Goal: Task Accomplishment & Management: Use online tool/utility

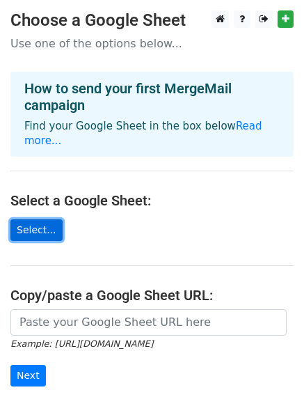
click at [37, 219] on link "Select..." at bounding box center [36, 230] width 52 height 22
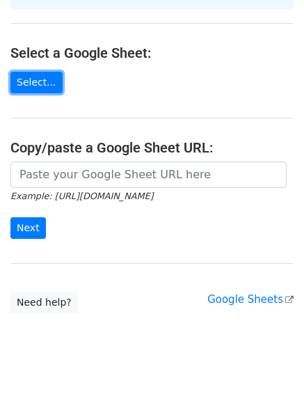
scroll to position [152, 0]
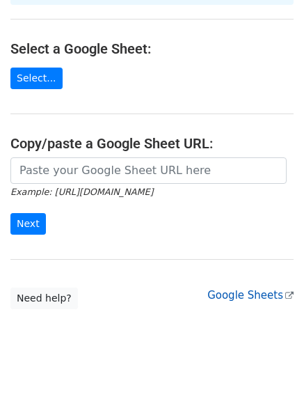
click at [287, 292] on icon at bounding box center [289, 296] width 8 height 8
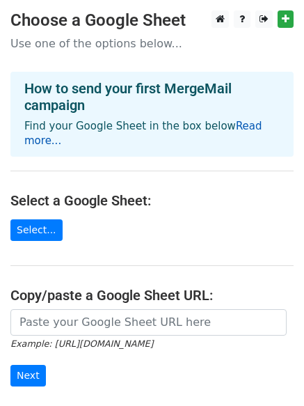
click at [228, 125] on link "Read more..." at bounding box center [143, 133] width 238 height 27
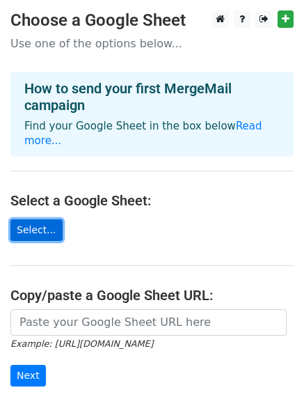
click at [29, 219] on link "Select..." at bounding box center [36, 230] width 52 height 22
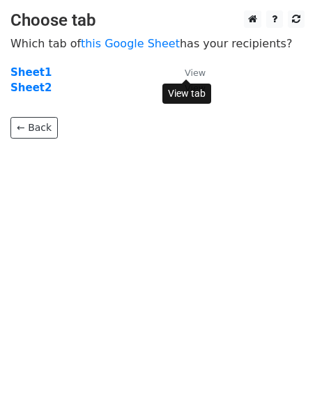
click at [196, 71] on small "View" at bounding box center [194, 73] width 21 height 10
click at [37, 134] on link "← Back" at bounding box center [33, 128] width 47 height 22
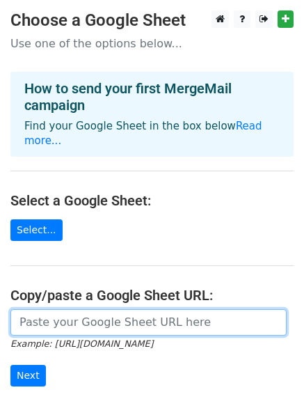
click at [102, 309] on input "url" at bounding box center [148, 322] width 276 height 26
paste input "https://docs.google.com/spreadsheets/d/1nT0_zIfnZOPKWvBmkM0EmG8MXuM3YAf7tX-e_J9…"
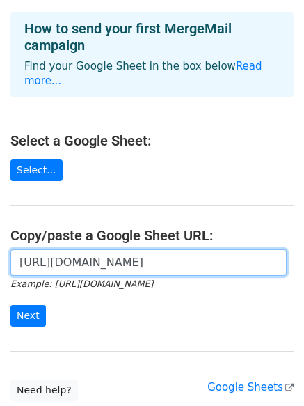
scroll to position [97, 0]
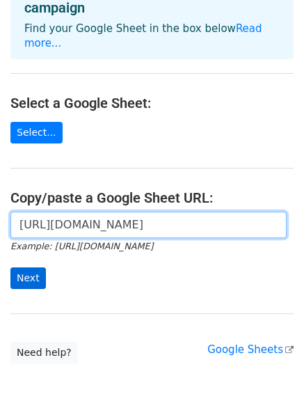
type input "https://docs.google.com/spreadsheets/d/1nT0_zIfnZOPKWvBmkM0EmG8MXuM3YAf7tX-e_J9…"
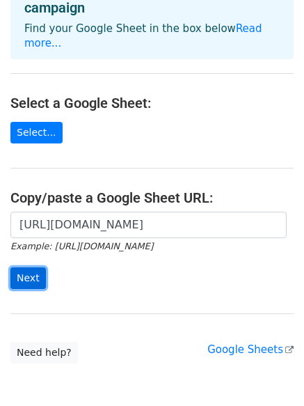
scroll to position [0, 0]
click at [18, 267] on input "Next" at bounding box center [27, 278] width 35 height 22
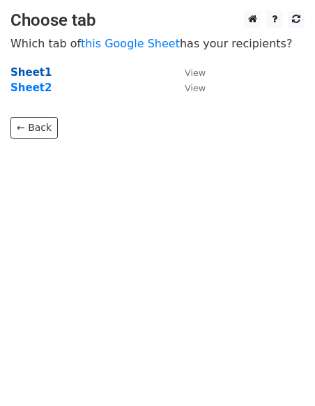
click at [30, 68] on strong "Sheet1" at bounding box center [30, 72] width 41 height 13
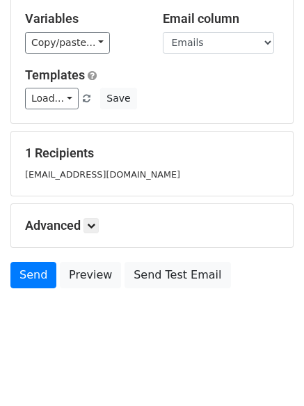
scroll to position [134, 0]
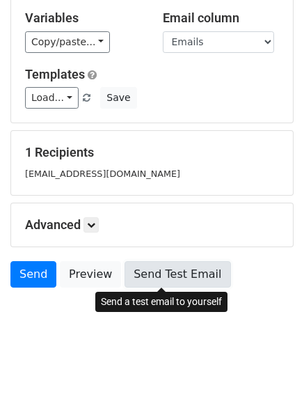
click at [165, 276] on link "Send Test Email" at bounding box center [178, 274] width 106 height 26
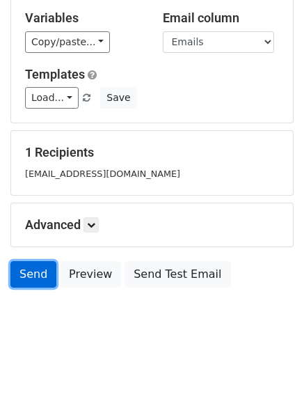
click at [24, 277] on link "Send" at bounding box center [33, 274] width 46 height 26
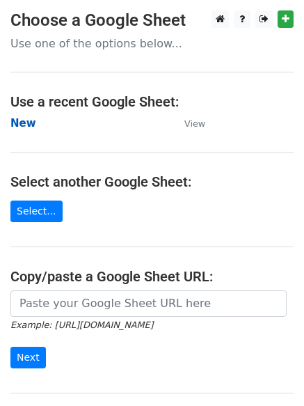
click at [26, 118] on strong "New" at bounding box center [23, 123] width 26 height 13
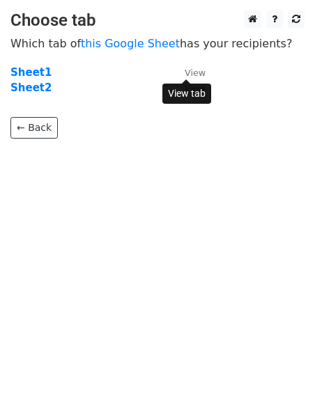
click at [199, 70] on small "View" at bounding box center [194, 73] width 21 height 10
click at [44, 132] on link "← Back" at bounding box center [33, 128] width 47 height 22
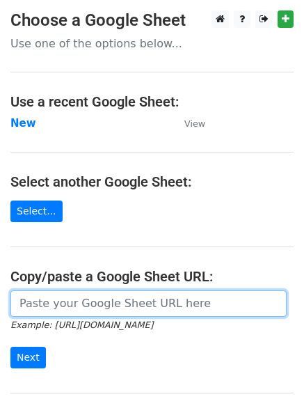
click at [121, 300] on input "url" at bounding box center [148, 303] width 276 height 26
paste input "[URL][DOMAIN_NAME]"
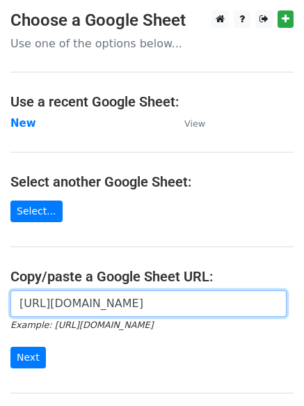
scroll to position [0, 309]
type input "[URL][DOMAIN_NAME]"
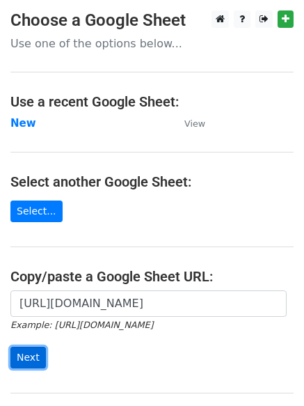
click at [33, 349] on input "Next" at bounding box center [27, 358] width 35 height 22
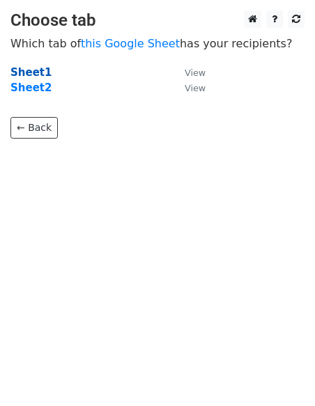
click at [39, 67] on strong "Sheet1" at bounding box center [30, 72] width 41 height 13
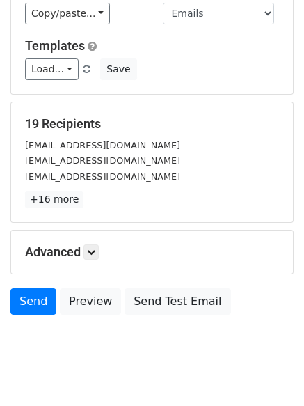
scroll to position [190, 0]
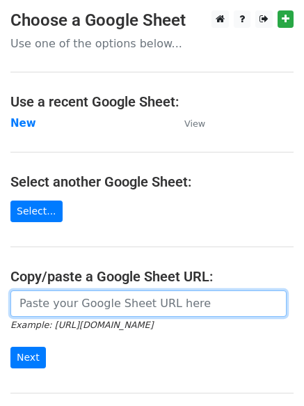
click at [172, 305] on input "url" at bounding box center [148, 303] width 276 height 26
paste input "[URL][DOMAIN_NAME]"
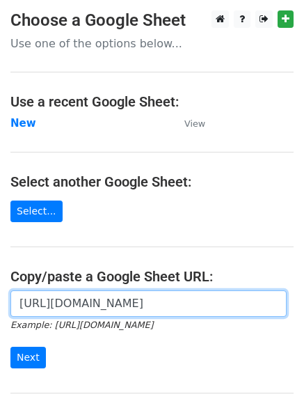
scroll to position [0, 309]
type input "[URL][DOMAIN_NAME]"
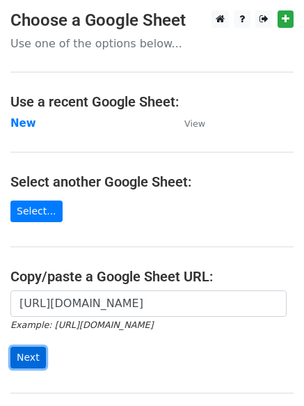
scroll to position [0, 0]
click at [33, 355] on input "Next" at bounding box center [27, 358] width 35 height 22
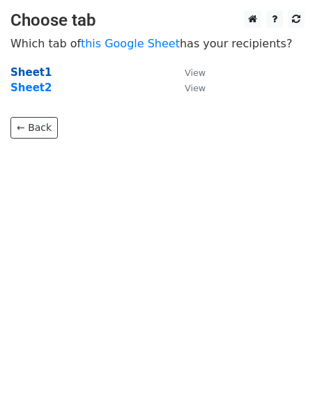
click at [33, 70] on strong "Sheet1" at bounding box center [30, 72] width 41 height 13
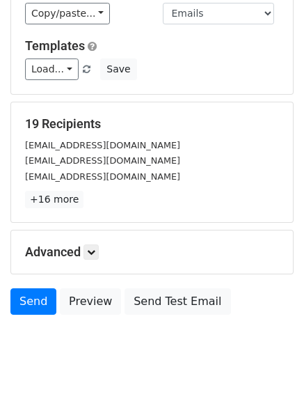
scroll to position [190, 0]
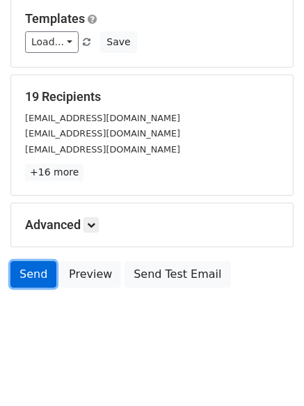
click at [35, 282] on link "Send" at bounding box center [33, 274] width 46 height 26
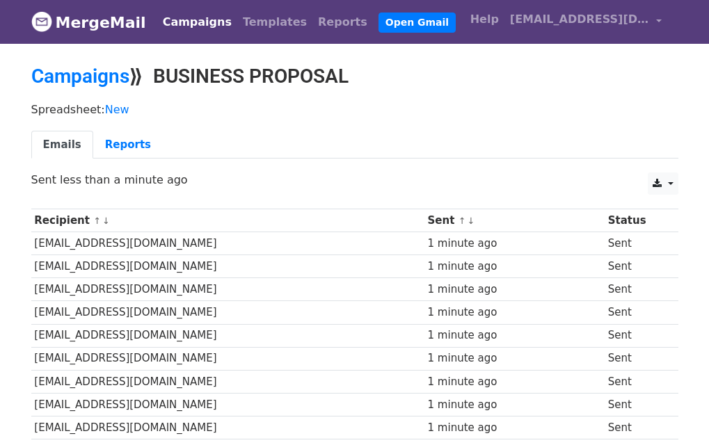
drag, startPoint x: 718, startPoint y: 70, endPoint x: 731, endPoint y: 13, distance: 58.6
click at [708, 13] on html "MergeMail Campaigns Templates Reports Open Gmail Daily emails left: 30 Help [EM…" at bounding box center [354, 396] width 709 height 792
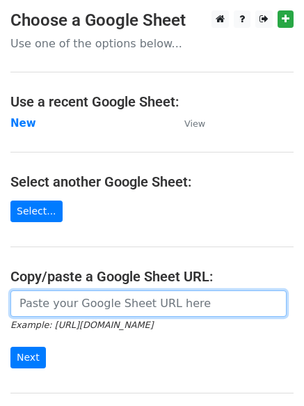
click at [76, 310] on input "url" at bounding box center [148, 303] width 276 height 26
paste input "https://docs.google.com/spreadsheets/d/1nT0_zIfnZOPKWvBmkM0EmG8MXuM3YAf7tX-e_J9…"
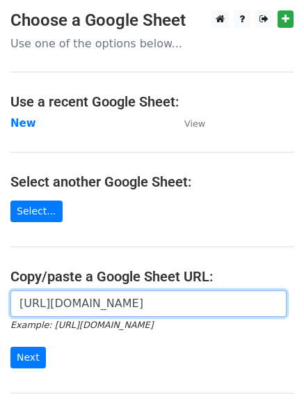
scroll to position [0, 309]
type input "https://docs.google.com/spreadsheets/d/1nT0_zIfnZOPKWvBmkM0EmG8MXuM3YAf7tX-e_J9…"
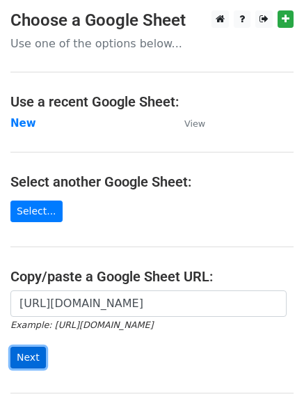
click at [19, 352] on input "Next" at bounding box center [27, 358] width 35 height 22
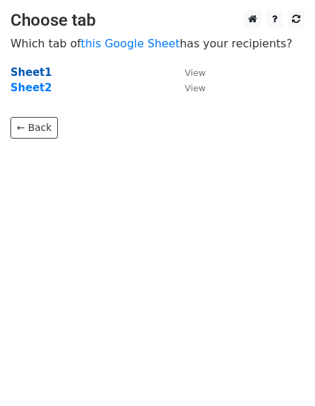
click at [34, 68] on strong "Sheet1" at bounding box center [30, 72] width 41 height 13
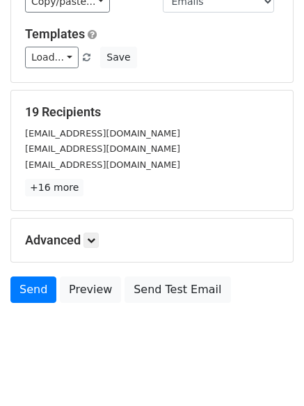
scroll to position [186, 0]
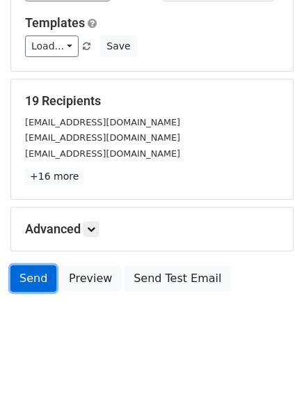
click at [29, 280] on link "Send" at bounding box center [33, 278] width 46 height 26
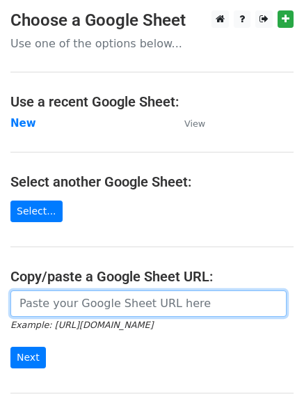
click at [80, 309] on input "url" at bounding box center [148, 303] width 276 height 26
paste input "https://docs.google.com/spreadsheets/d/1nT0_zIfnZOPKWvBmkM0EmG8MXuM3YAf7tX-e_J9…"
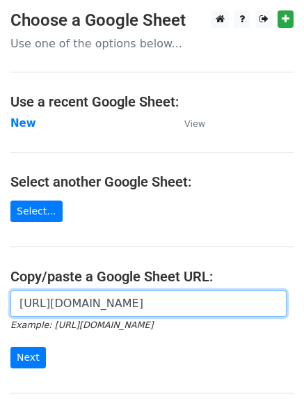
scroll to position [0, 309]
type input "https://docs.google.com/spreadsheets/d/1nT0_zIfnZOPKWvBmkM0EmG8MXuM3YAf7tX-e_J9…"
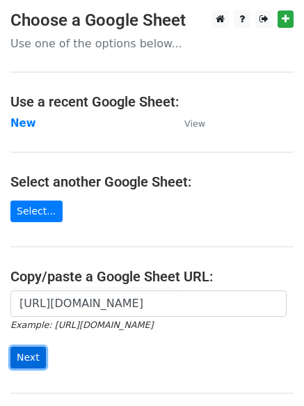
scroll to position [0, 0]
click at [38, 354] on input "Next" at bounding box center [27, 358] width 35 height 22
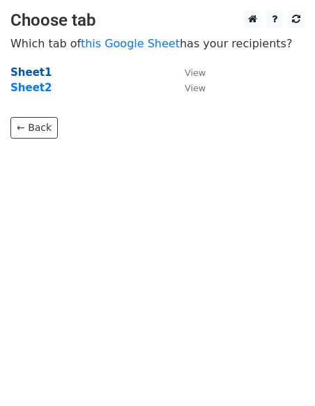
click at [29, 70] on strong "Sheet1" at bounding box center [30, 72] width 41 height 13
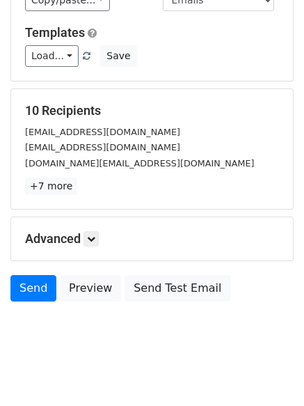
scroll to position [190, 0]
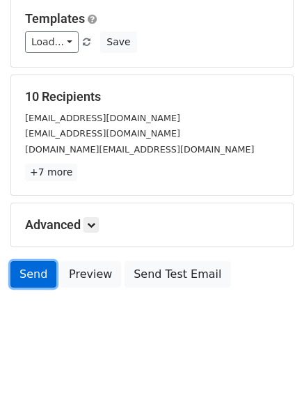
click at [27, 267] on link "Send" at bounding box center [33, 274] width 46 height 26
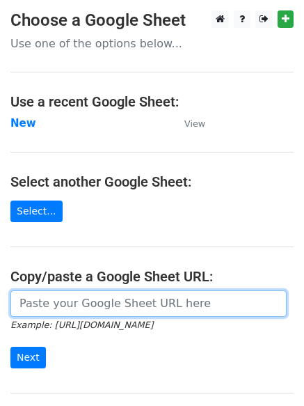
click at [122, 295] on input "url" at bounding box center [148, 303] width 276 height 26
paste input "https://docs.google.com/spreadsheets/d/1nT0_zIfnZOPKWvBmkM0EmG8MXuM3YAf7tX-e_J9…"
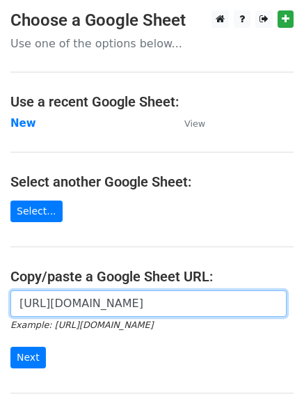
scroll to position [0, 309]
type input "https://docs.google.com/spreadsheets/d/1nT0_zIfnZOPKWvBmkM0EmG8MXuM3YAf7tX-e_J9…"
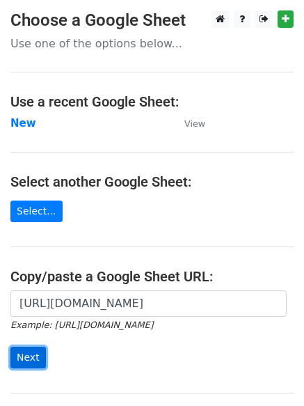
scroll to position [0, 0]
click at [20, 355] on input "Next" at bounding box center [27, 358] width 35 height 22
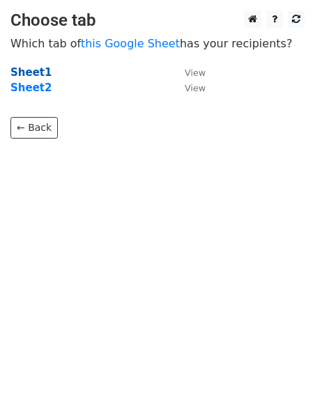
click at [18, 68] on strong "Sheet1" at bounding box center [30, 72] width 41 height 13
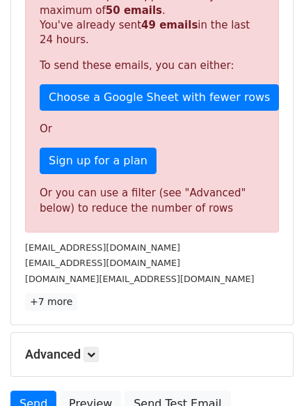
scroll to position [411, 0]
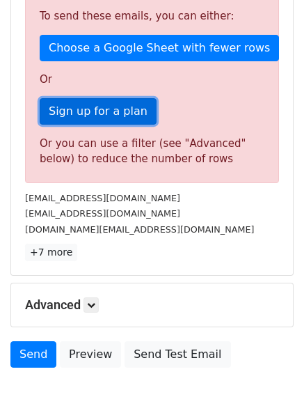
click at [95, 116] on link "Sign up for a plan" at bounding box center [98, 111] width 117 height 26
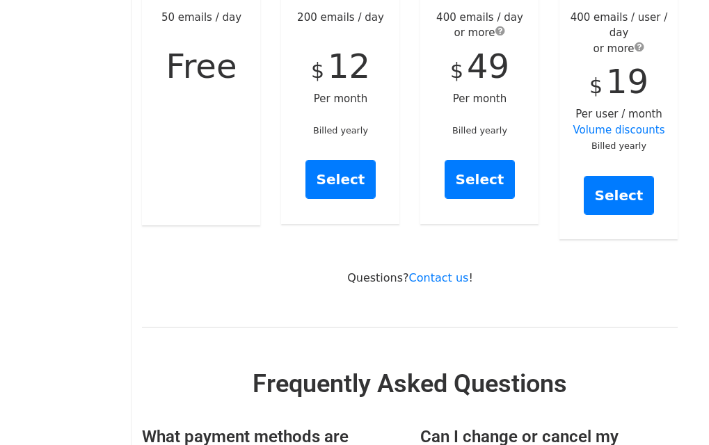
scroll to position [277, 0]
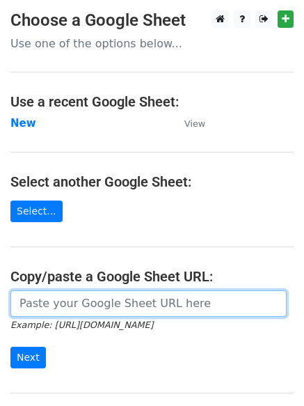
click at [173, 296] on input "url" at bounding box center [148, 303] width 276 height 26
paste input "[EMAIL_ADDRESS][DOMAIN_NAME]"
type input "[EMAIL_ADDRESS][DOMAIN_NAME]"
paste input "https://docs.google.com/spreadsheets/d/1nT0_zIfnZOPKWvBmkM0EmG8MXuM3YAf7tX-e_J9…"
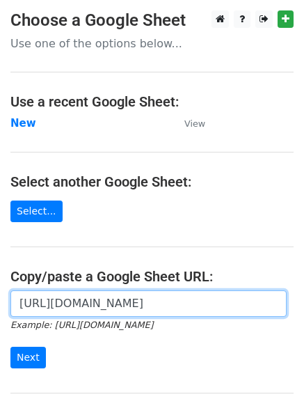
scroll to position [0, 309]
type input "https://docs.google.com/spreadsheets/d/1nT0_zIfnZOPKWvBmkM0EmG8MXuM3YAf7tX-e_J9…"
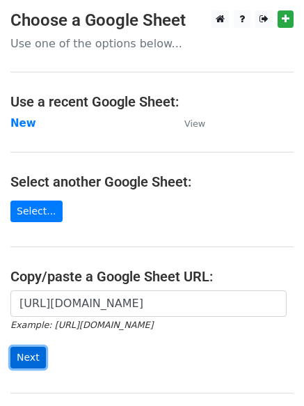
click at [31, 349] on input "Next" at bounding box center [27, 358] width 35 height 22
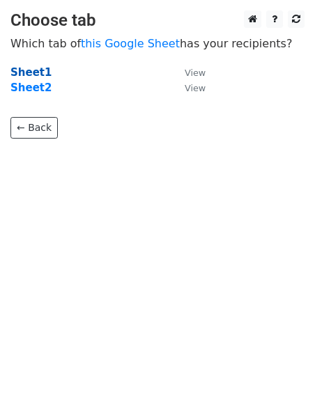
click at [22, 68] on strong "Sheet1" at bounding box center [30, 72] width 41 height 13
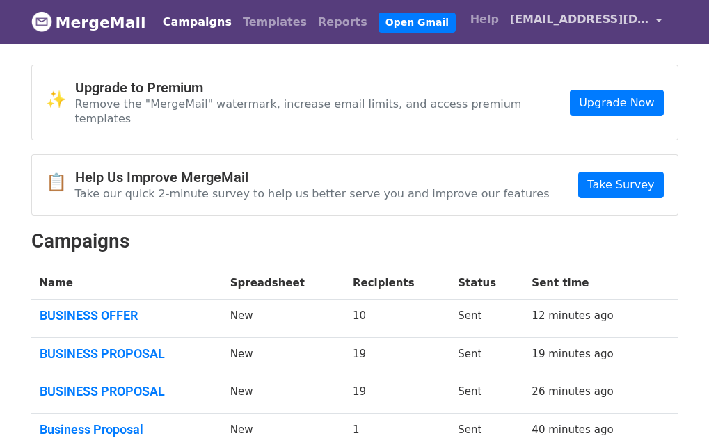
click at [637, 23] on span "drsusangreg@gmail.com" at bounding box center [579, 19] width 139 height 17
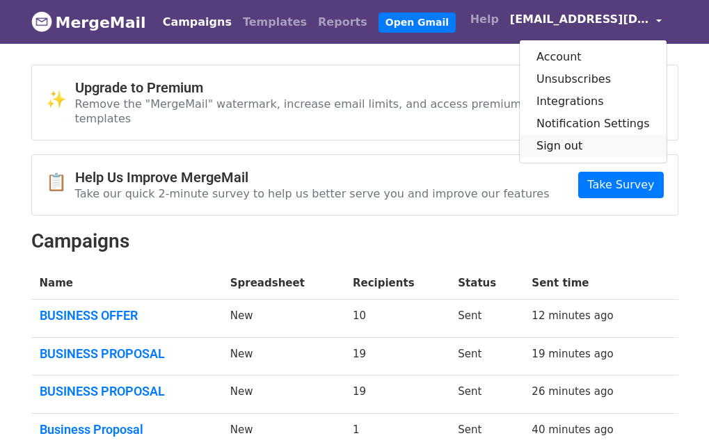
click at [598, 149] on link "Sign out" at bounding box center [593, 146] width 147 height 22
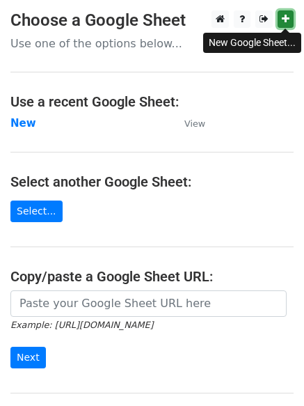
click at [283, 15] on icon at bounding box center [286, 19] width 8 height 10
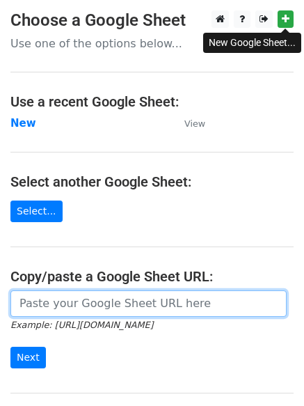
click at [99, 299] on input "url" at bounding box center [148, 303] width 276 height 26
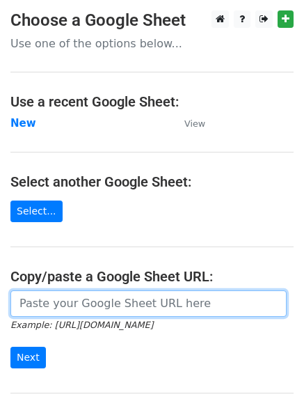
paste input "https://docs.google.com/spreadsheets/d/1trhE_Xx7e0Dq2aP44YJgwlrjL0Ga4Odc9hZ4OFZ…"
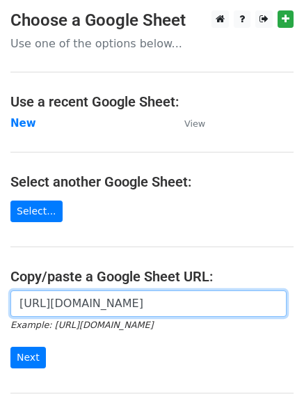
scroll to position [0, 294]
type input "https://docs.google.com/spreadsheets/d/1trhE_Xx7e0Dq2aP44YJgwlrjL0Ga4Odc9hZ4OFZ…"
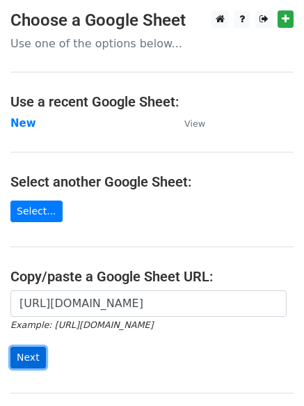
scroll to position [0, 0]
click at [28, 354] on input "Next" at bounding box center [27, 358] width 35 height 22
